Goal: Task Accomplishment & Management: Complete application form

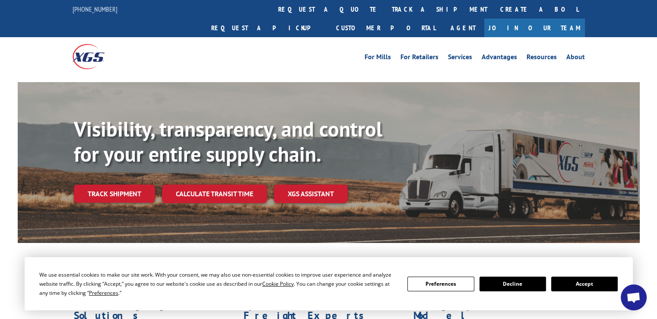
click at [552, 19] on link "Join Our Team" at bounding box center [534, 28] width 101 height 19
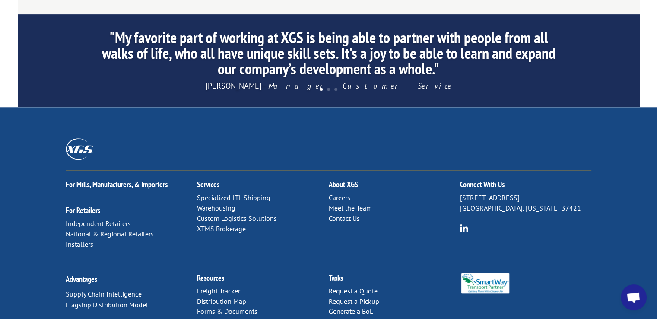
scroll to position [907, 0]
